Goal: Task Accomplishment & Management: Manage account settings

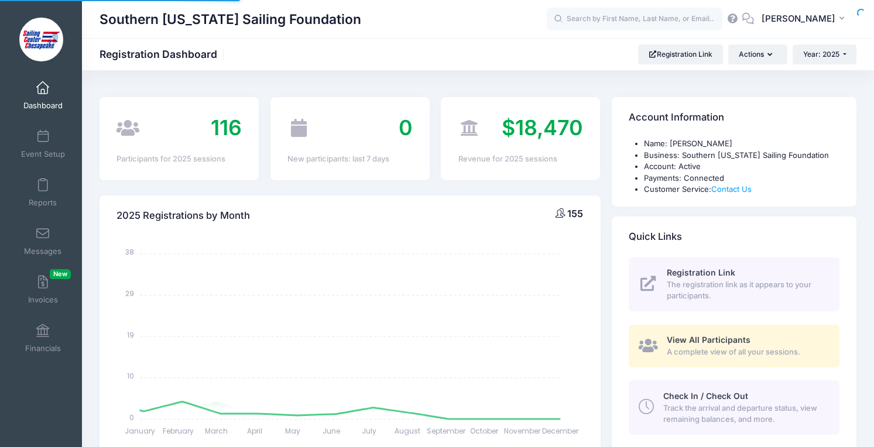
select select
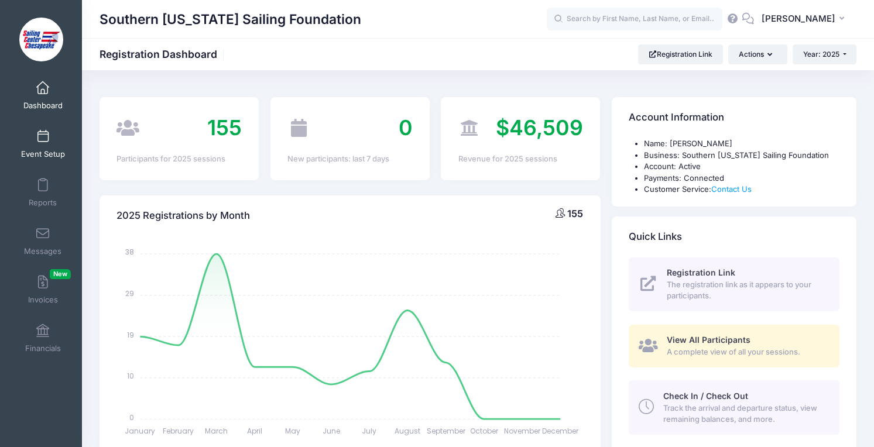
click at [53, 140] on link "Event Setup" at bounding box center [43, 143] width 56 height 41
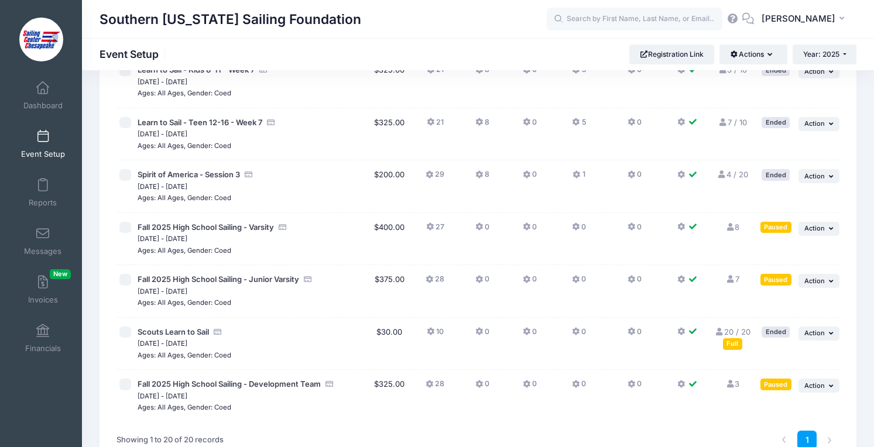
scroll to position [860, 0]
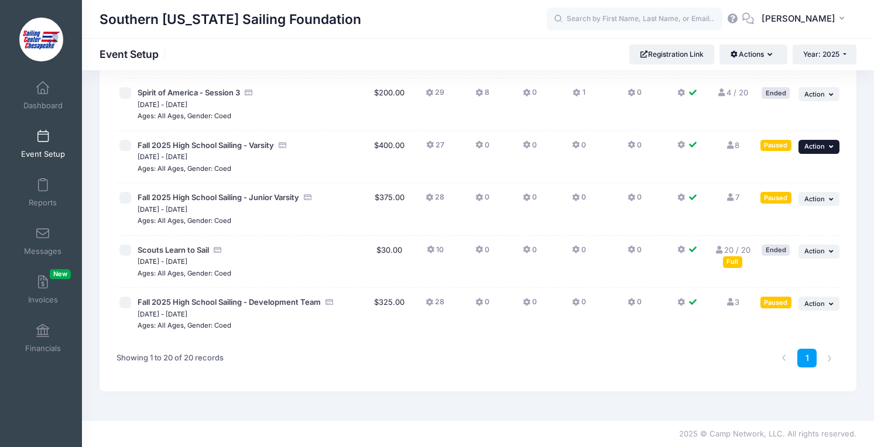
click at [818, 149] on span "Action" at bounding box center [814, 146] width 20 height 8
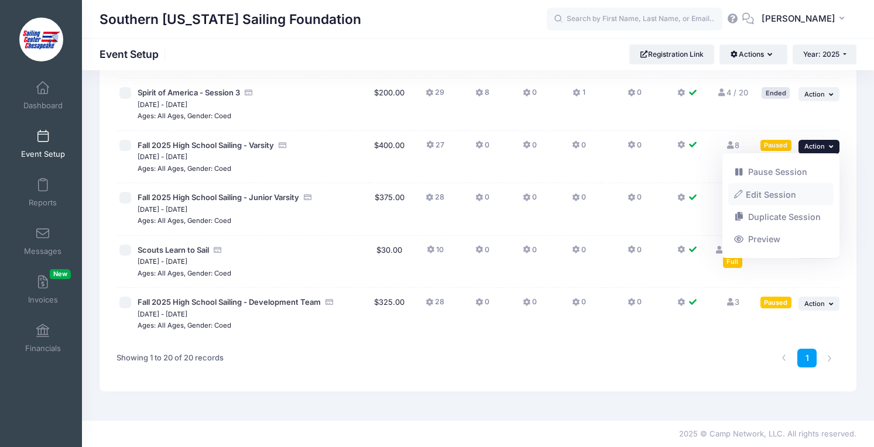
click at [770, 188] on link "Edit Session" at bounding box center [781, 194] width 106 height 22
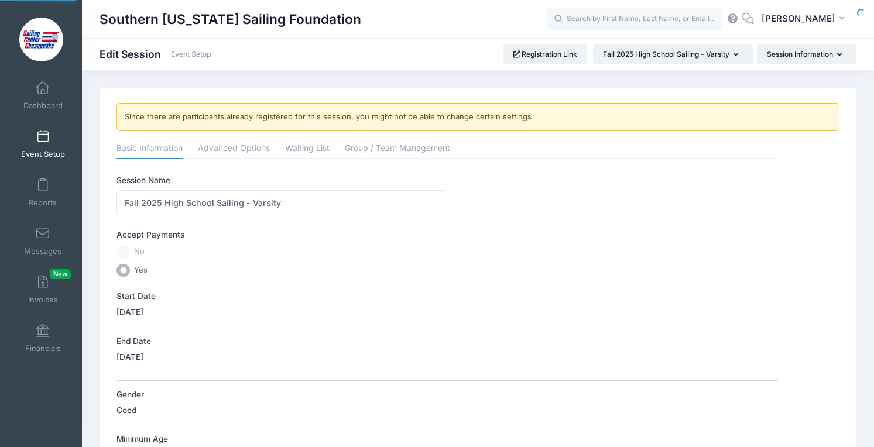
select select "0"
type input "00:05"
type input "23:59"
click at [256, 156] on link "Advanced Options" at bounding box center [234, 149] width 72 height 21
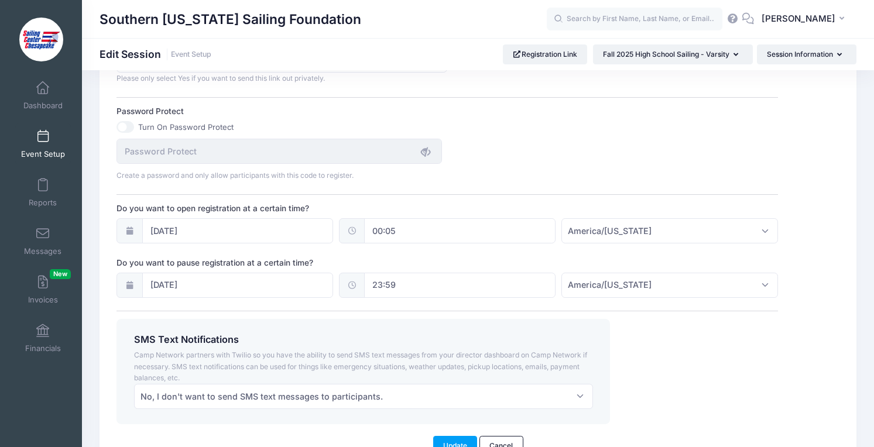
scroll to position [859, 0]
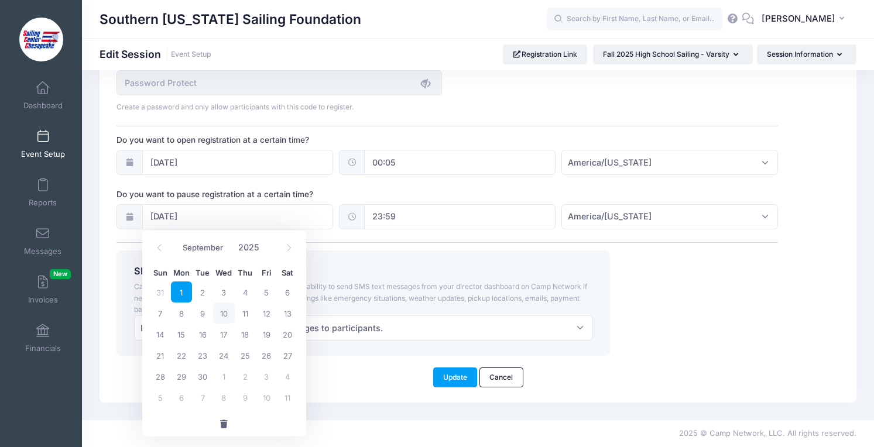
click at [228, 307] on span "10" at bounding box center [223, 313] width 21 height 21
type input "09/10/2025"
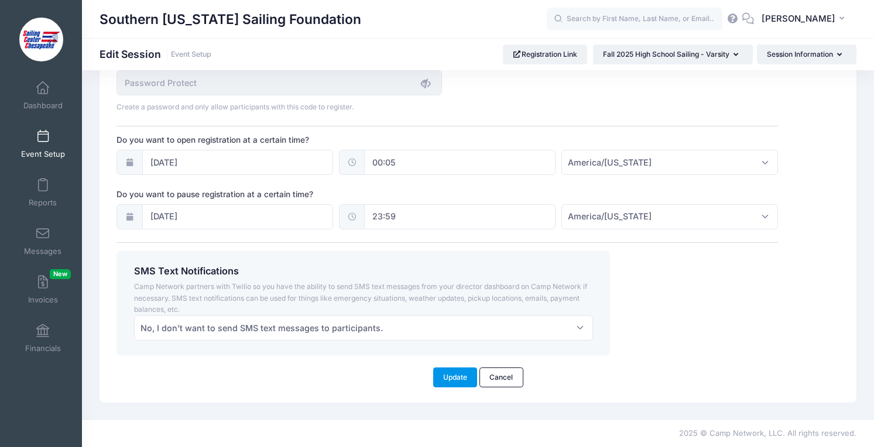
click at [451, 374] on button "Update" at bounding box center [455, 377] width 44 height 20
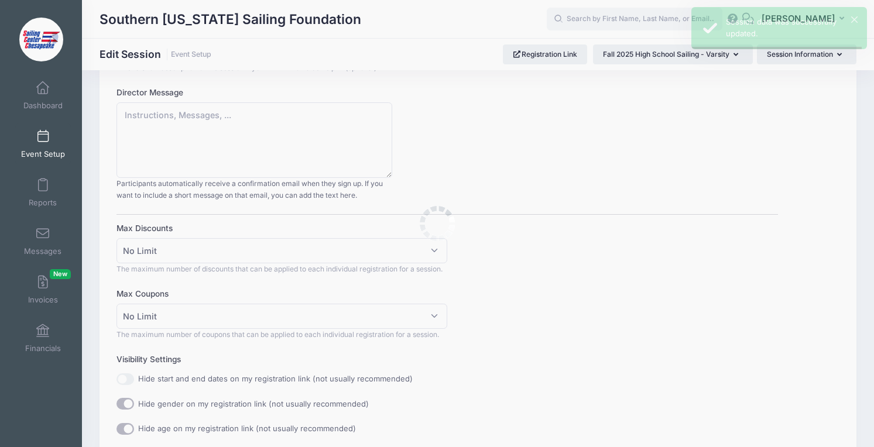
scroll to position [0, 0]
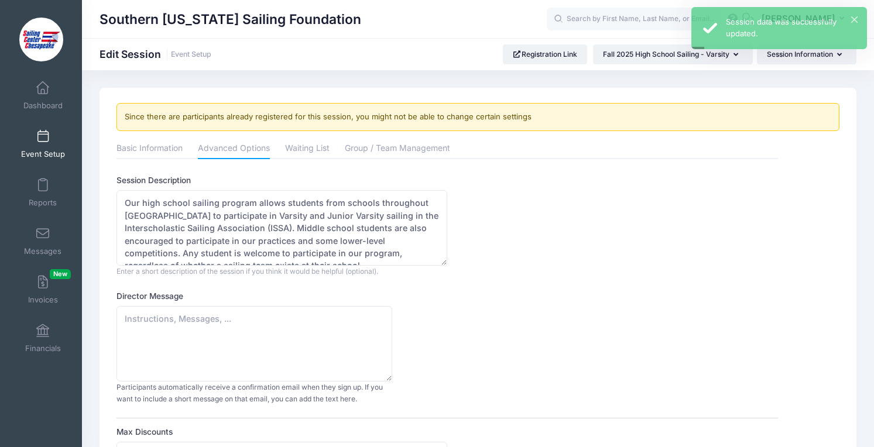
click at [43, 137] on span at bounding box center [43, 136] width 0 height 13
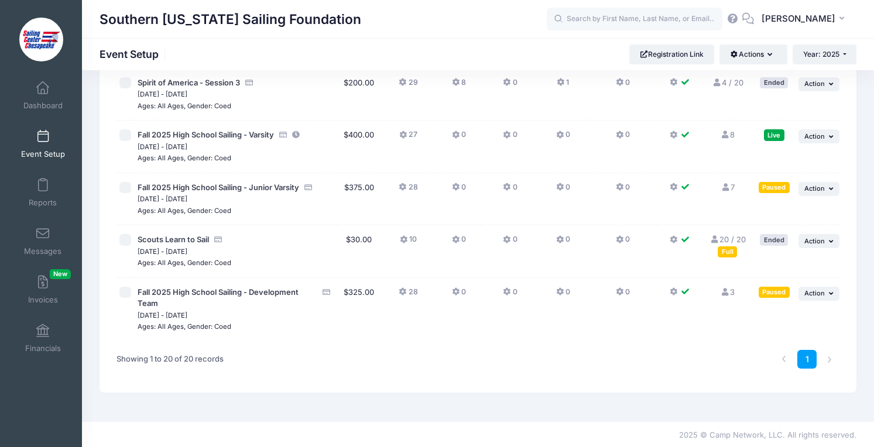
scroll to position [882, 0]
